Goal: Transaction & Acquisition: Obtain resource

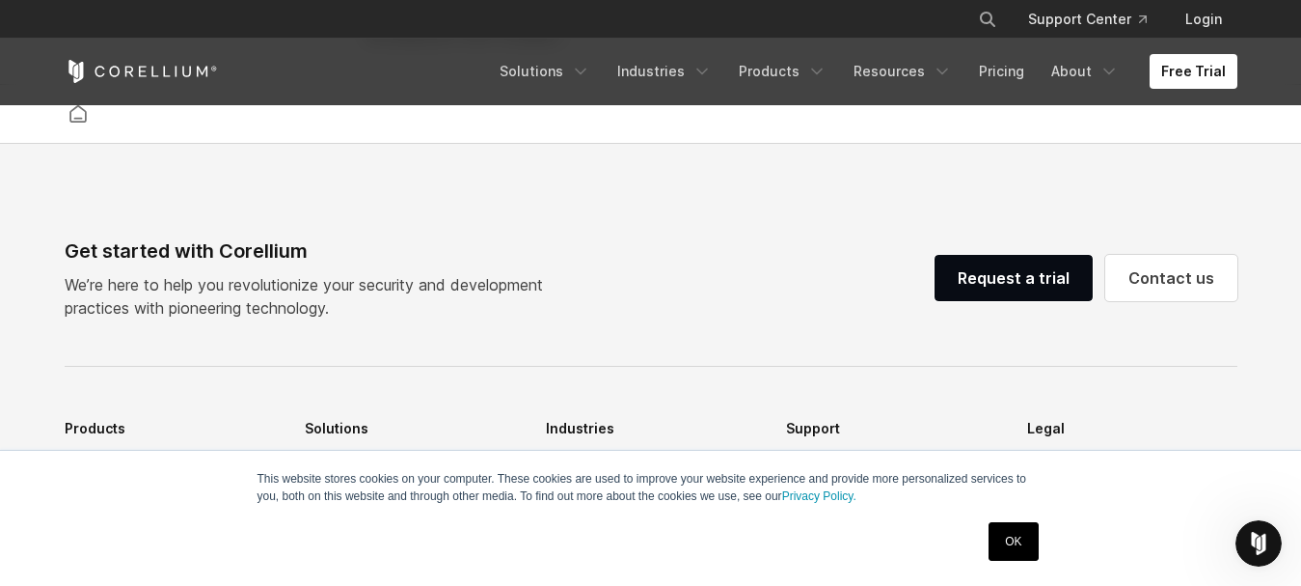
scroll to position [4155, 0]
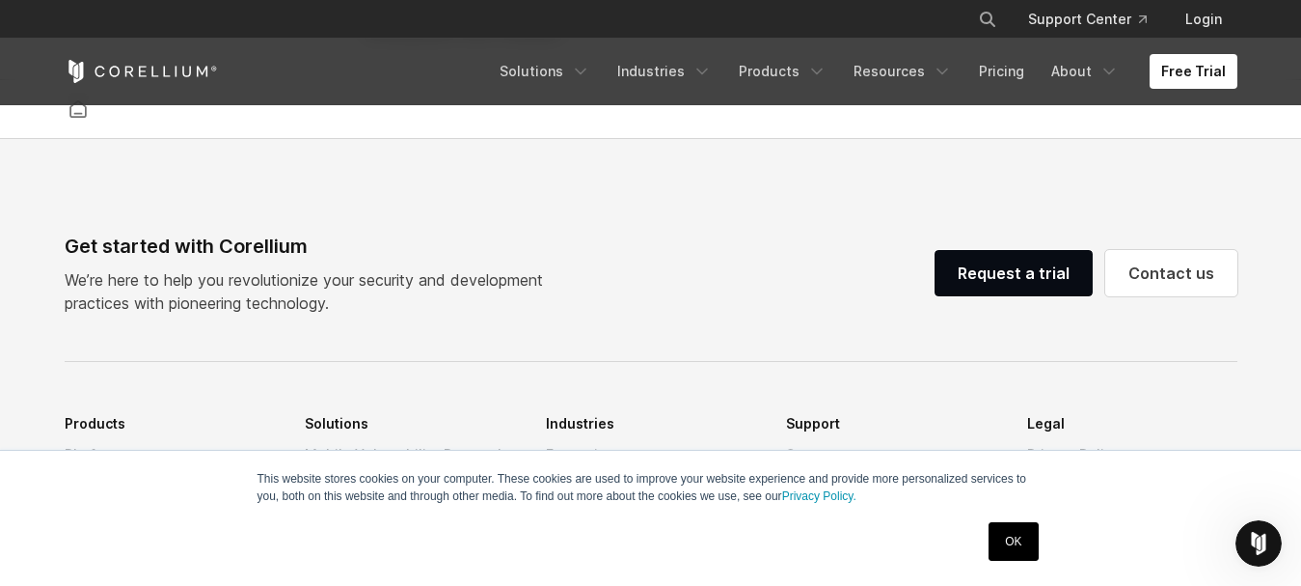
click at [1002, 543] on link "OK" at bounding box center [1013, 541] width 49 height 39
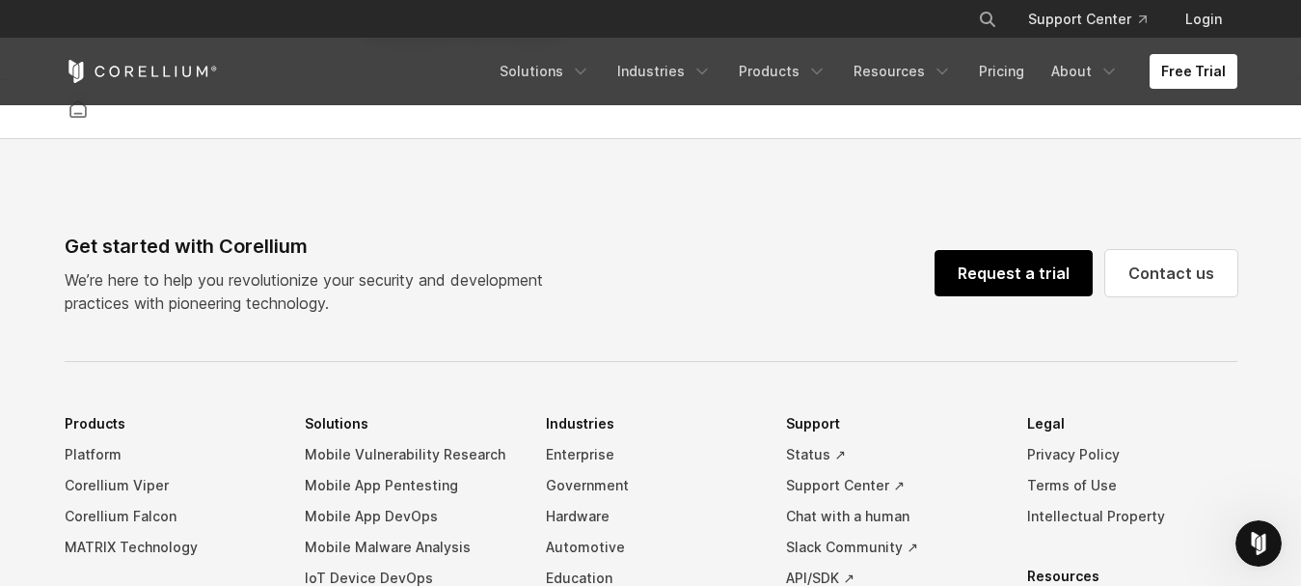
click at [1017, 296] on link "Request a trial" at bounding box center [1014, 273] width 158 height 46
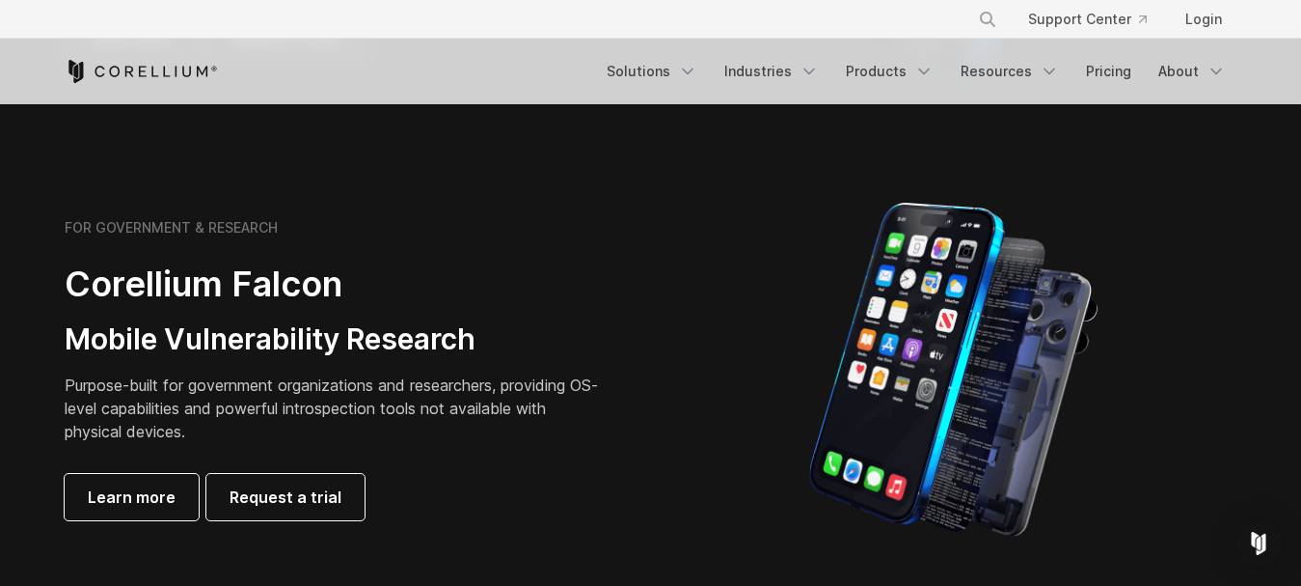
scroll to position [819, 0]
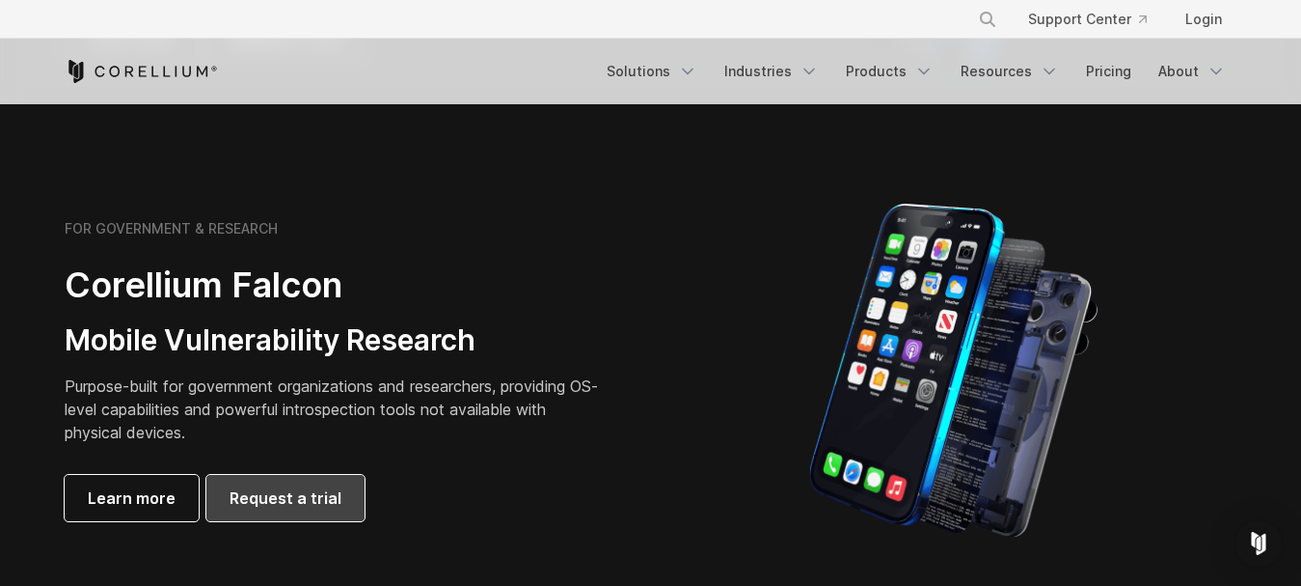
click at [307, 498] on span "Request a trial" at bounding box center [286, 497] width 112 height 23
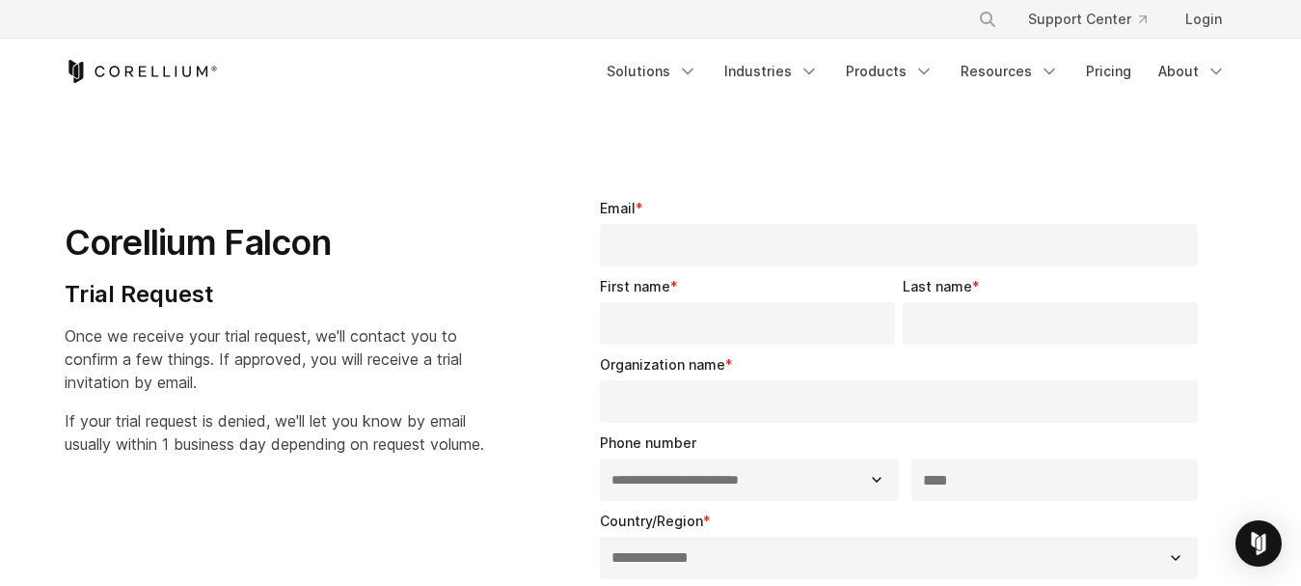
select select "**"
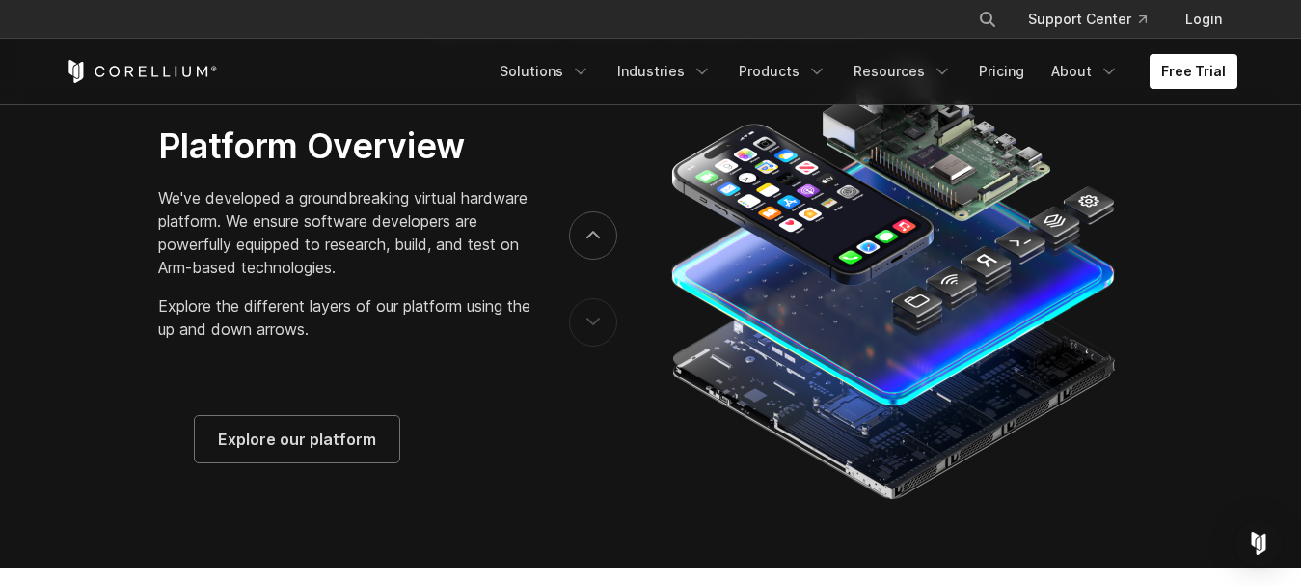
scroll to position [3003, 0]
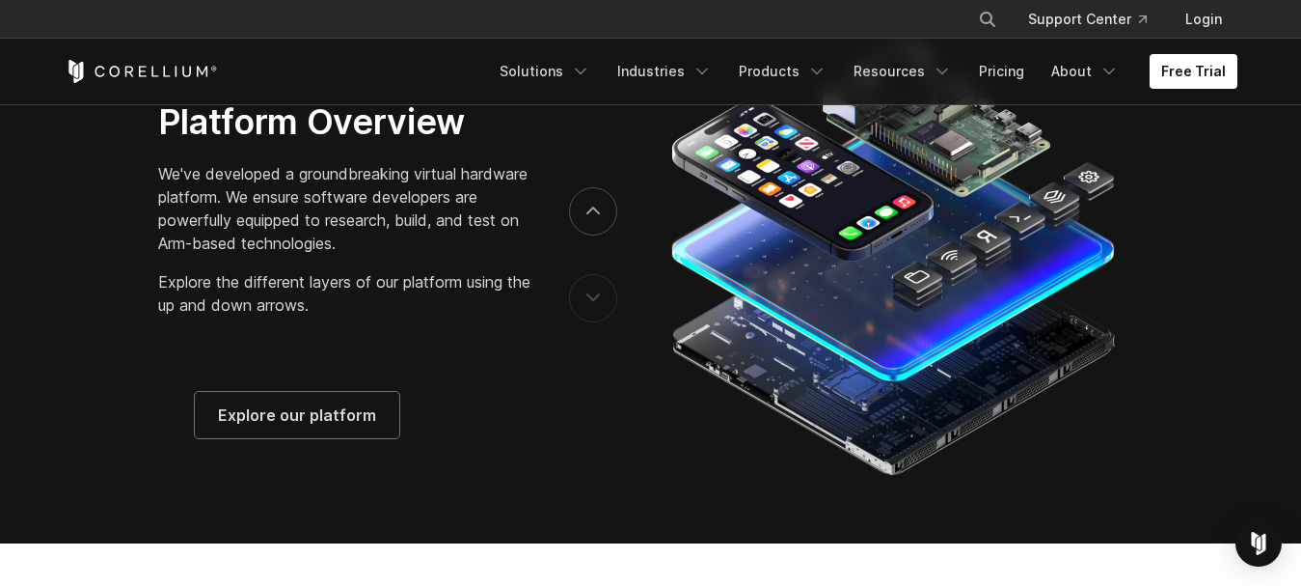
click at [588, 322] on button "previous" at bounding box center [593, 298] width 48 height 48
click at [590, 235] on button "next" at bounding box center [593, 211] width 48 height 48
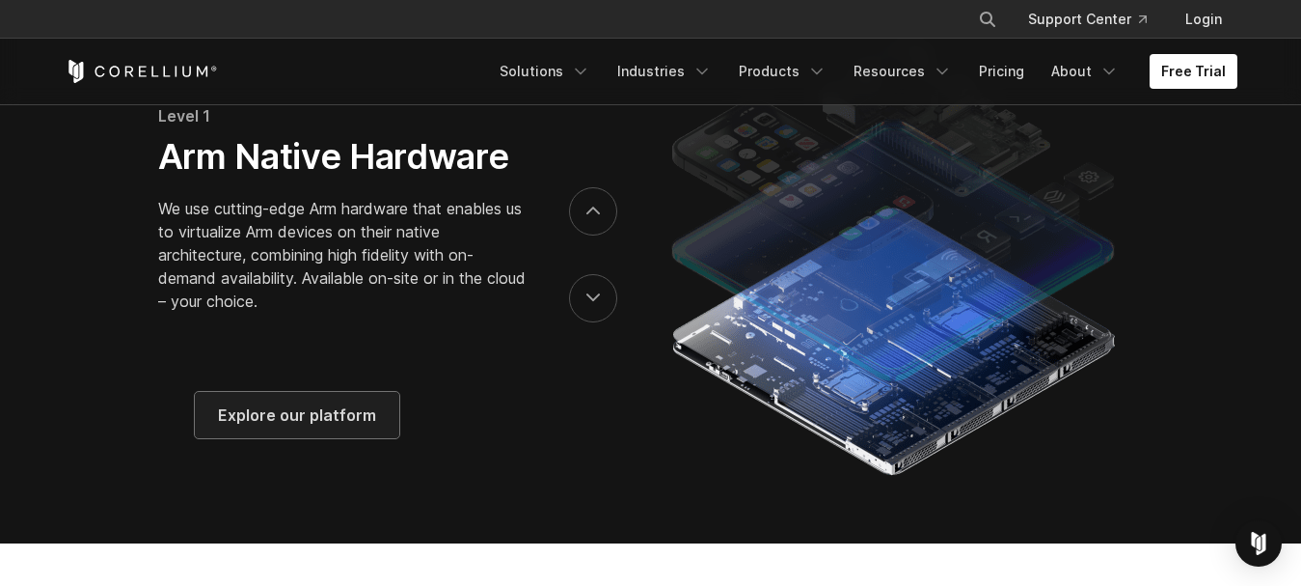
click at [315, 426] on span "Explore our platform" at bounding box center [297, 414] width 158 height 23
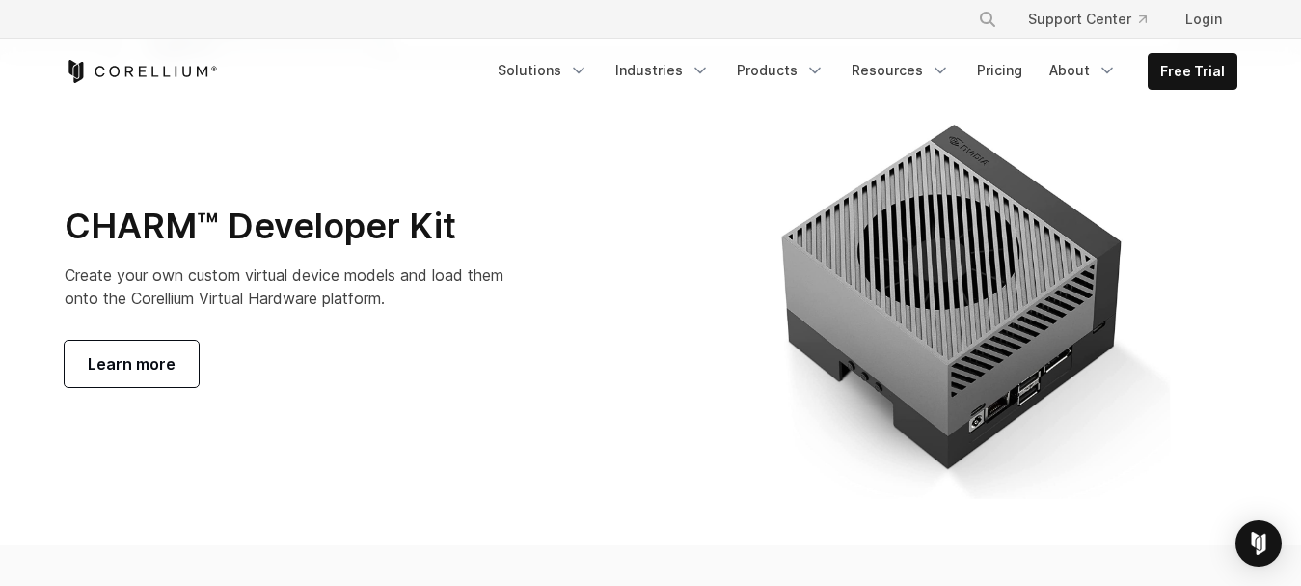
scroll to position [6834, 0]
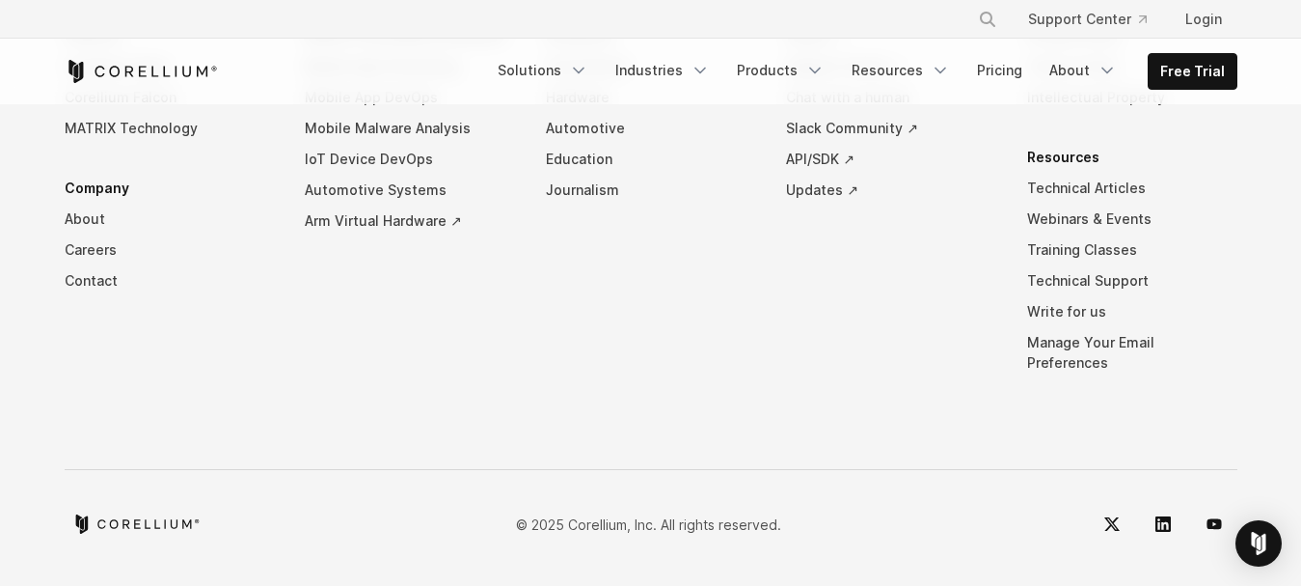
scroll to position [9457, 0]
click at [1251, 536] on img "Open Intercom Messenger" at bounding box center [1258, 543] width 25 height 25
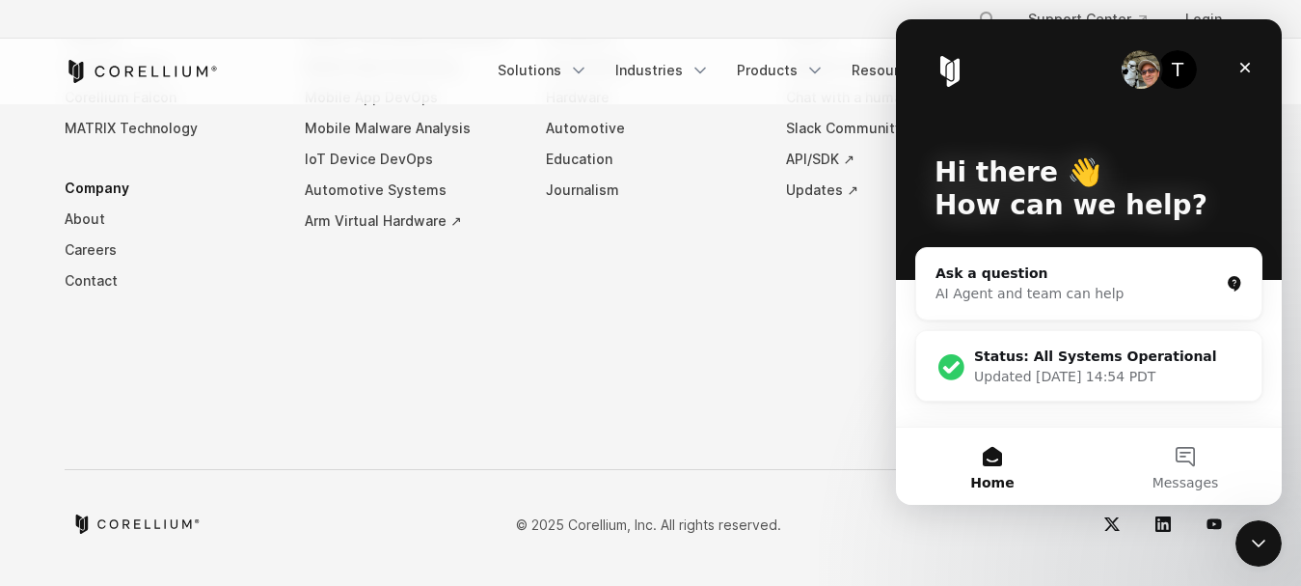
scroll to position [0, 0]
click at [1104, 394] on div "Status: All Systems Operational Updated Sep 16, 14:54 PDT" at bounding box center [1088, 366] width 345 height 71
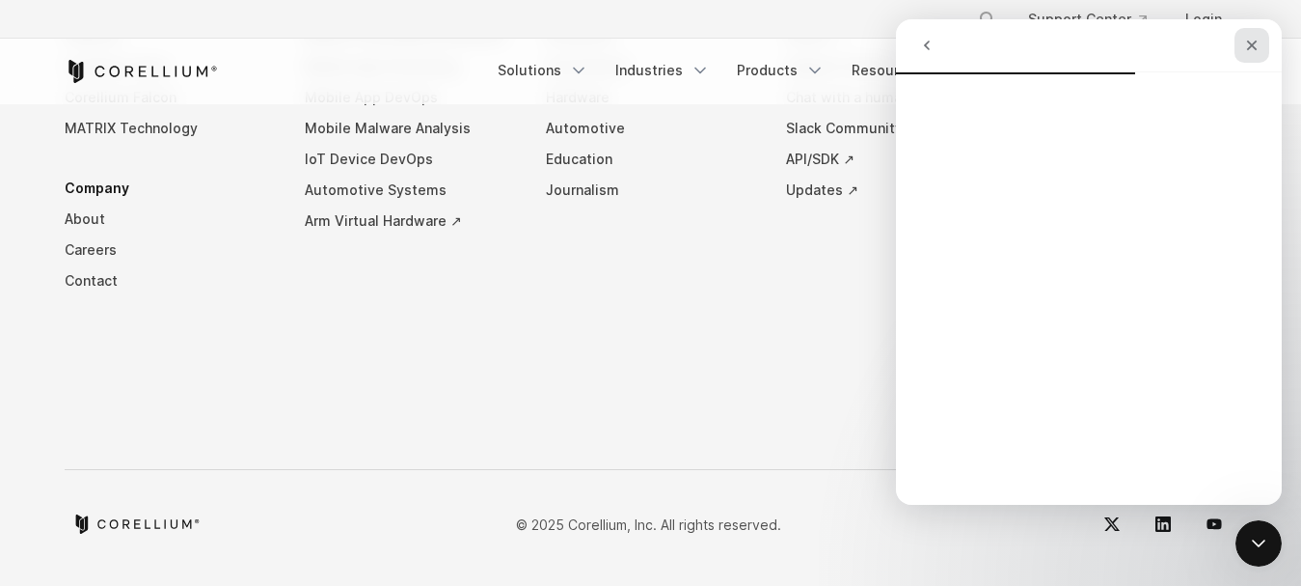
click at [1255, 47] on icon "Close" at bounding box center [1252, 46] width 11 height 11
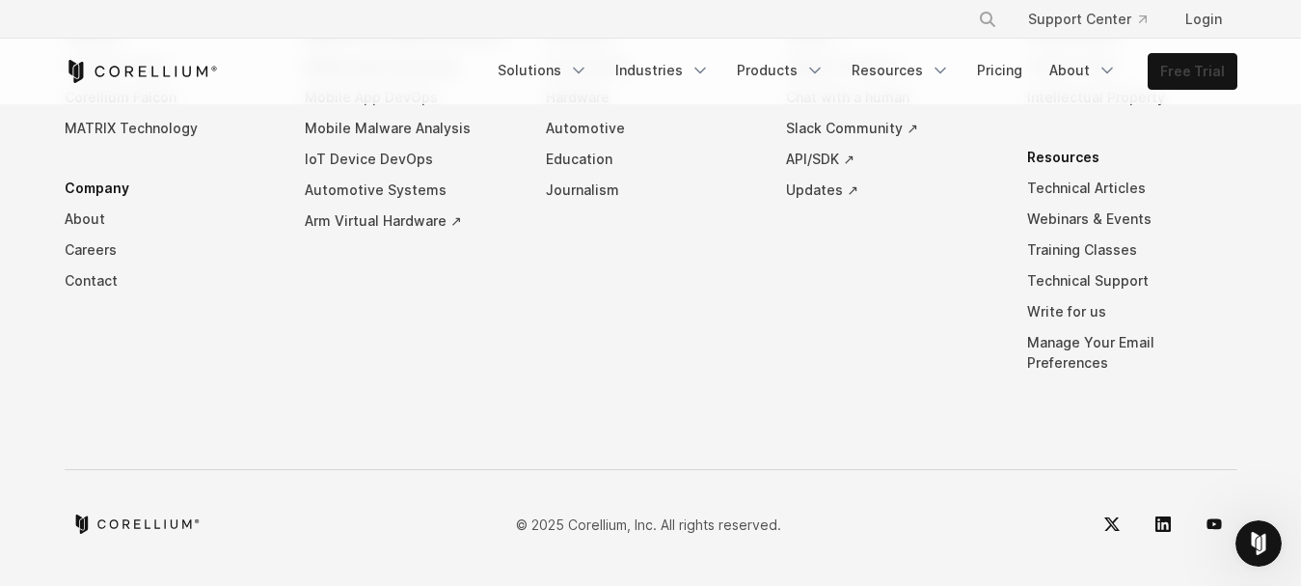
click at [1178, 69] on link "Free Trial" at bounding box center [1193, 71] width 88 height 35
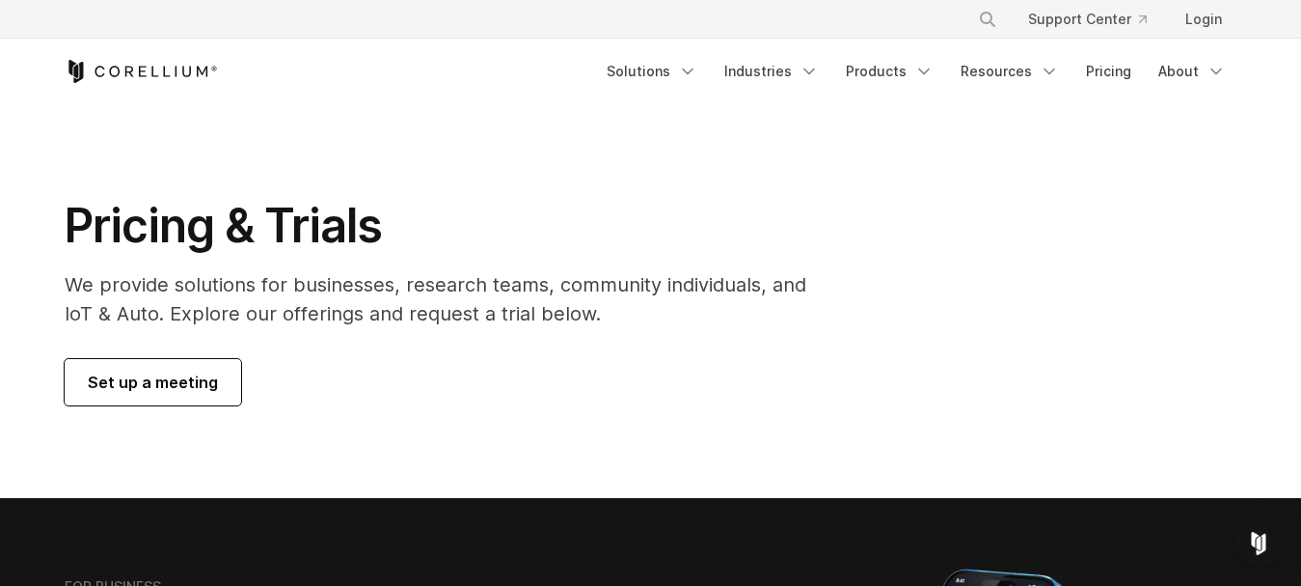
click at [154, 374] on span "Set up a meeting" at bounding box center [153, 381] width 130 height 23
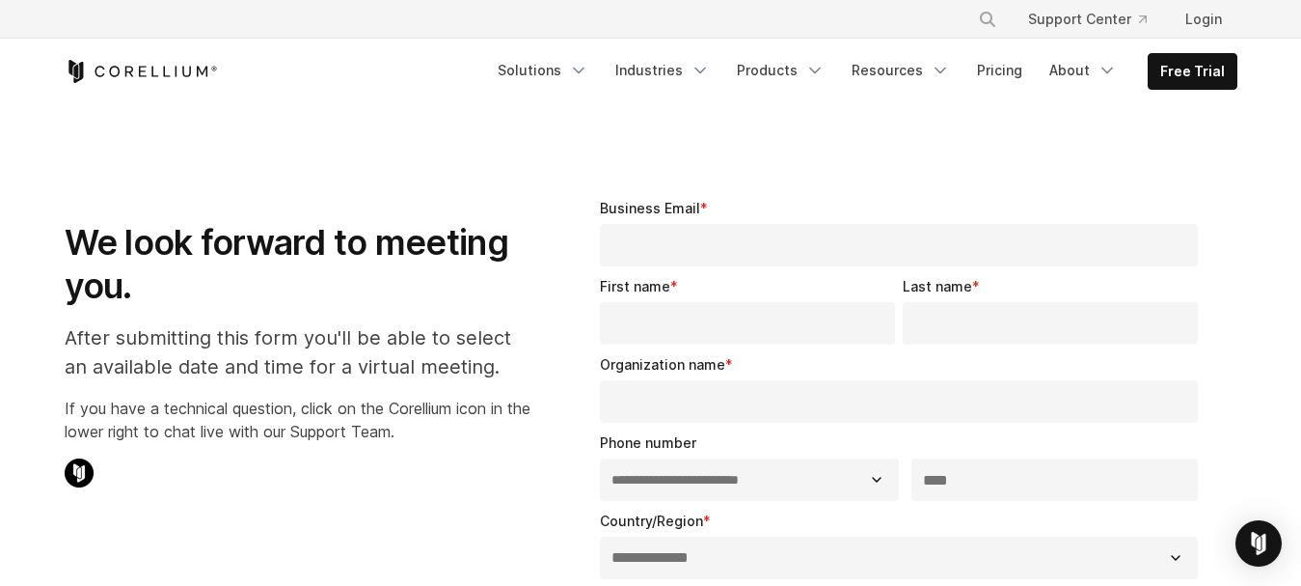
select select "**"
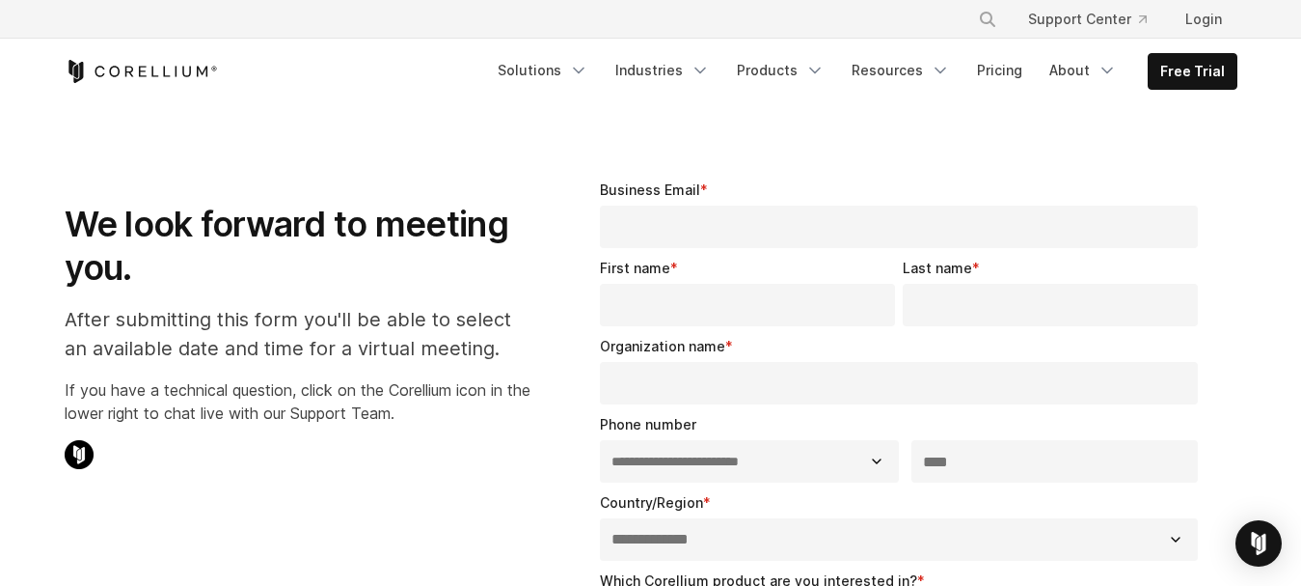
scroll to position [19, 0]
click at [1113, 62] on icon "Navigation Menu" at bounding box center [1107, 70] width 19 height 19
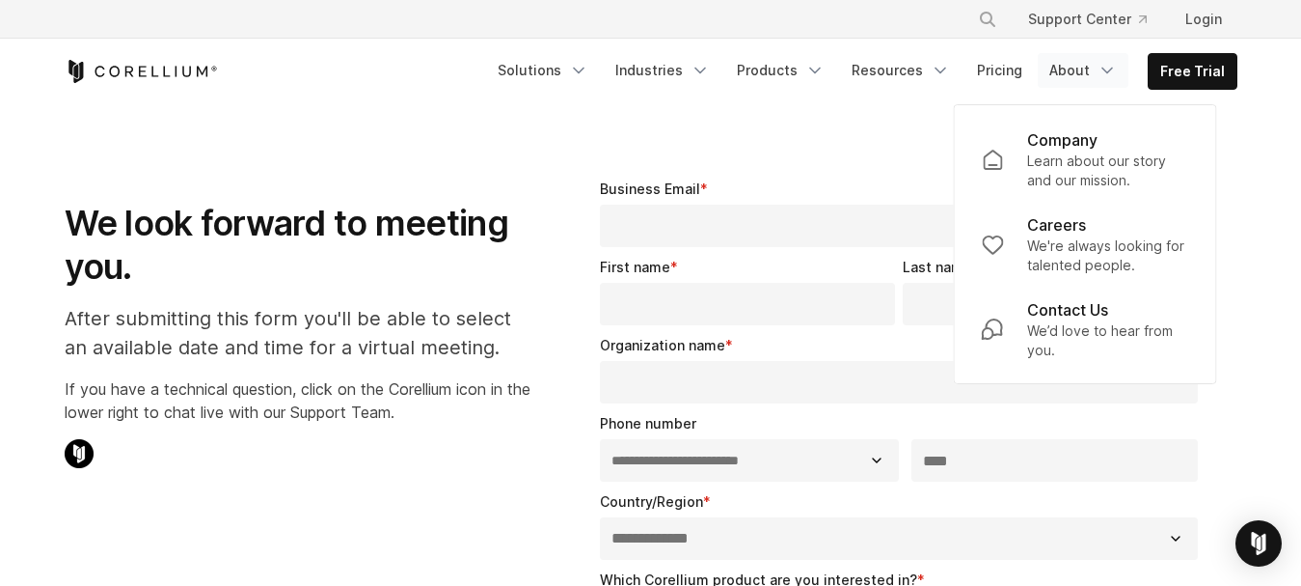
click at [1113, 62] on icon "Navigation Menu" at bounding box center [1107, 70] width 19 height 19
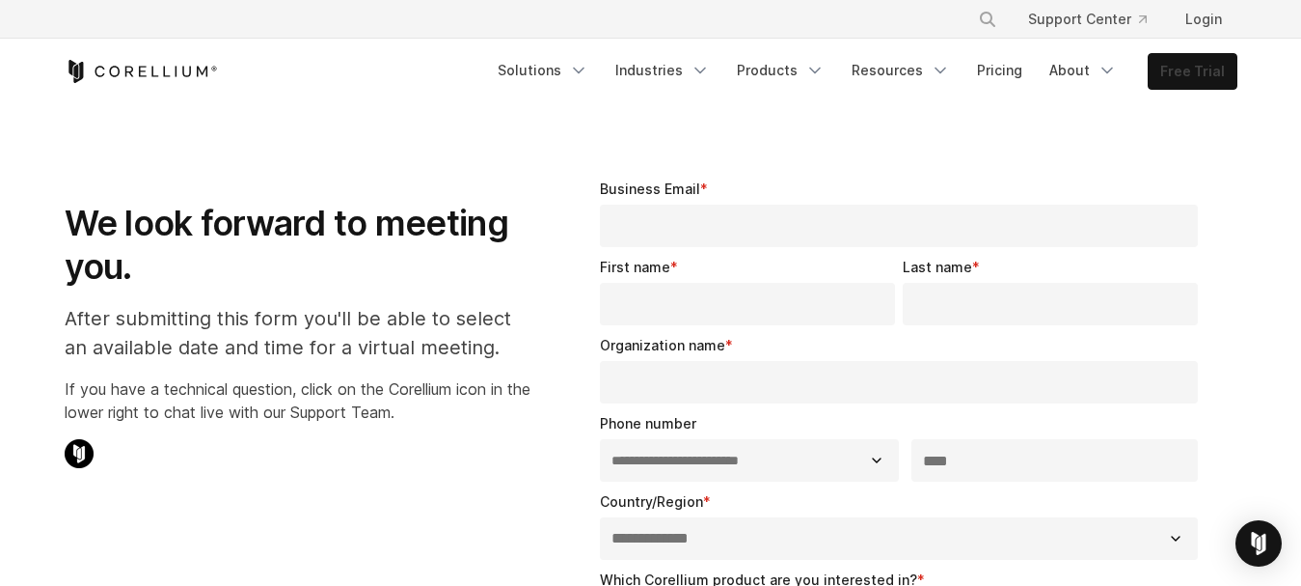
click at [1159, 64] on link "Free Trial" at bounding box center [1193, 71] width 88 height 35
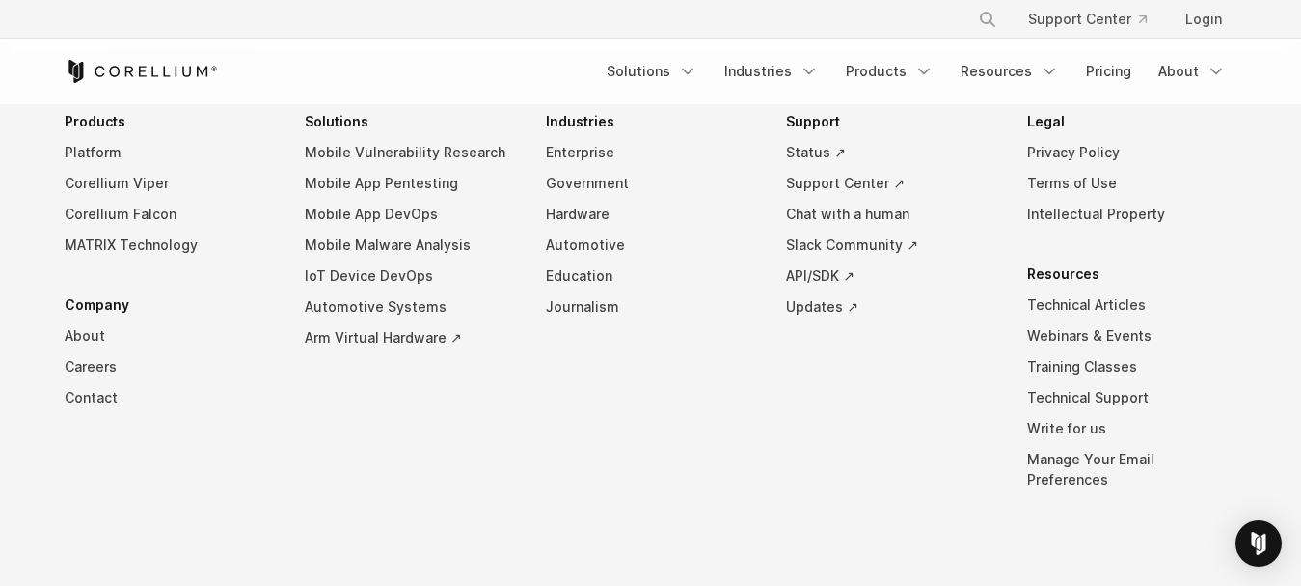
scroll to position [3645, 0]
